Goal: Transaction & Acquisition: Purchase product/service

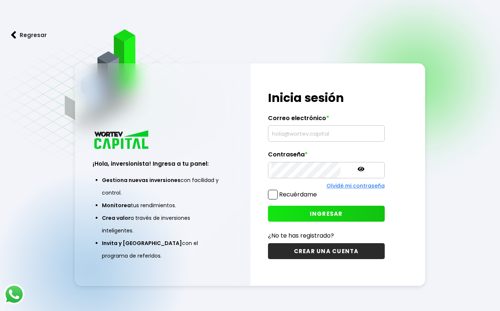
click at [304, 134] on input "text" at bounding box center [326, 134] width 110 height 16
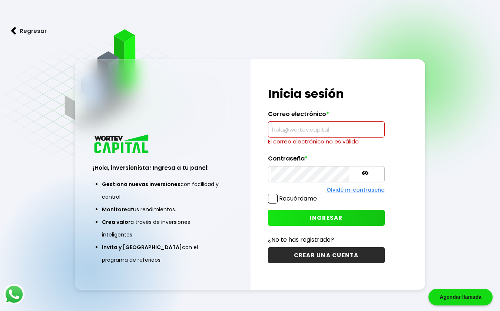
paste input "[EMAIL_ADDRESS][DOMAIN_NAME]"
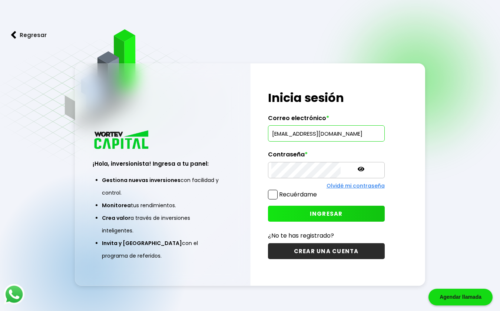
type input "[EMAIL_ADDRESS][DOMAIN_NAME]"
click at [316, 215] on span "INGRESAR" at bounding box center [326, 214] width 33 height 8
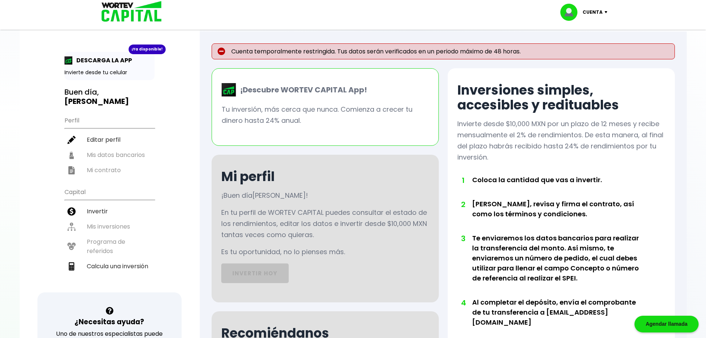
click at [256, 52] on p "Cuenta temporalmente restringida. Tus datos serán verificados en un periodo máx…" at bounding box center [443, 51] width 463 height 16
click at [96, 212] on li "Invertir" at bounding box center [110, 211] width 90 height 15
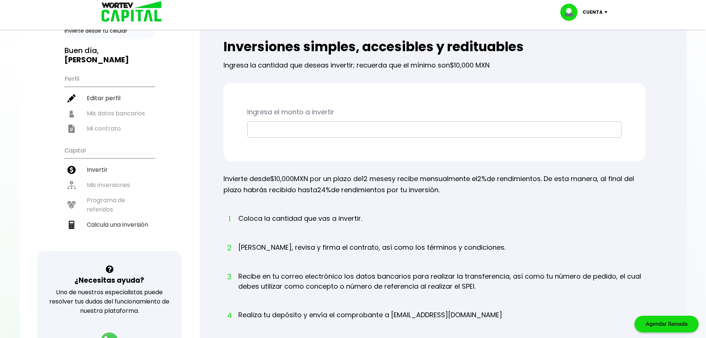
scroll to position [99, 0]
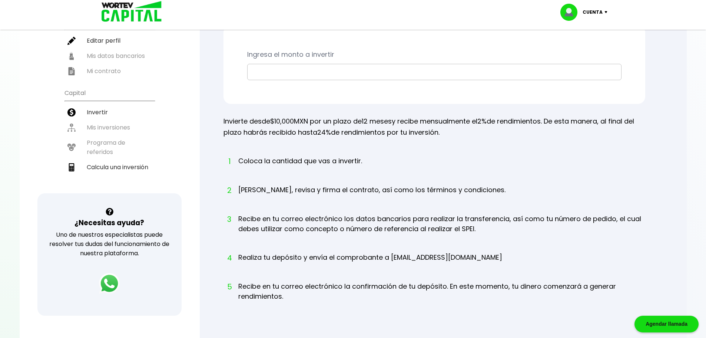
click at [287, 76] on input "text" at bounding box center [435, 72] width 368 height 16
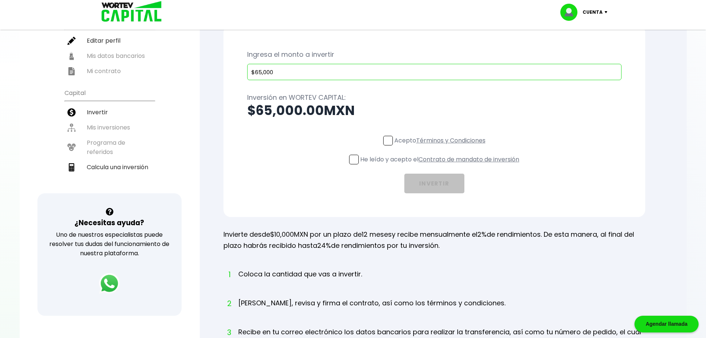
type input "$65,000"
click at [386, 141] on span at bounding box center [388, 141] width 10 height 10
click at [442, 146] on input "Acepto Términos y Condiciones" at bounding box center [442, 146] width 0 height 0
click at [357, 157] on label "He leído y acepto el Contrato de mandato de inversión" at bounding box center [434, 159] width 170 height 9
click at [442, 165] on input "He leído y acepto el Contrato de mandato de inversión" at bounding box center [442, 165] width 0 height 0
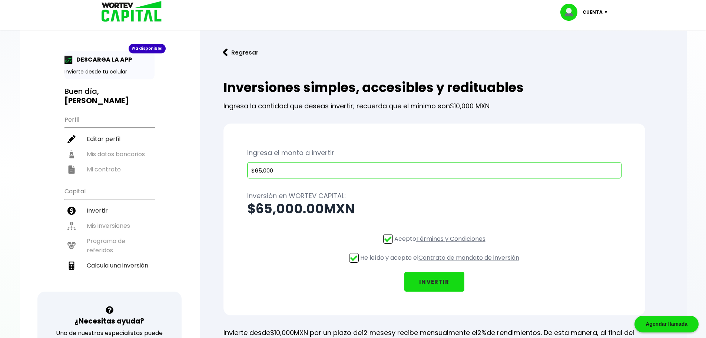
scroll to position [0, 0]
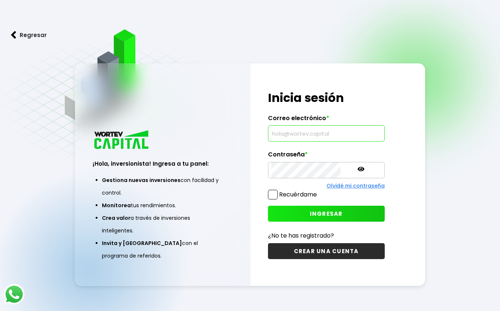
click at [283, 134] on input "text" at bounding box center [326, 134] width 110 height 16
type input "f"
type input "g"
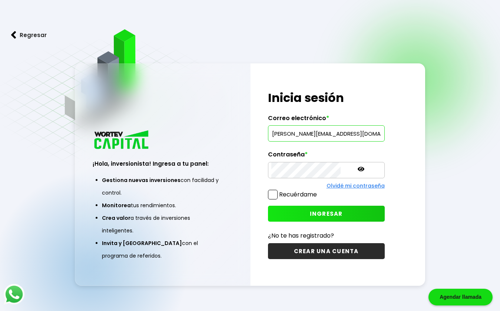
scroll to position [0, 3]
type input "francienfuegos@gmail.com"
click at [310, 216] on span "INGRESAR" at bounding box center [326, 214] width 33 height 8
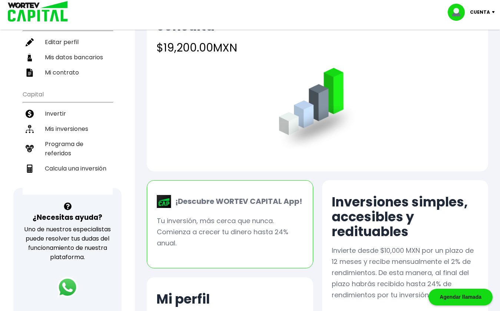
scroll to position [99, 0]
